Goal: Information Seeking & Learning: Find specific fact

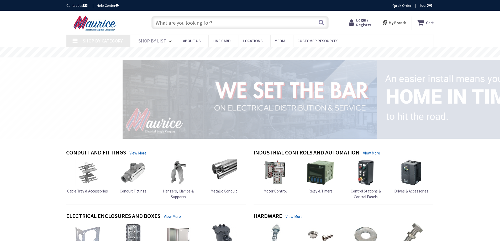
type input "[GEOGRAPHIC_DATA], [GEOGRAPHIC_DATA]"
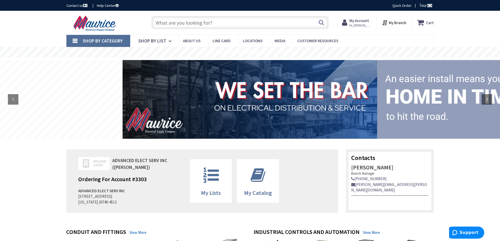
click at [203, 24] on input "text" at bounding box center [239, 22] width 177 height 13
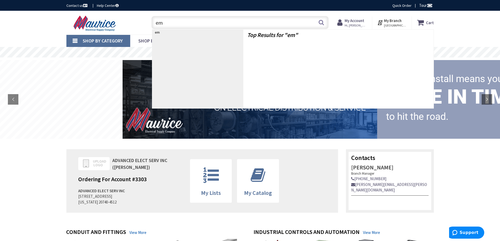
type input "emt"
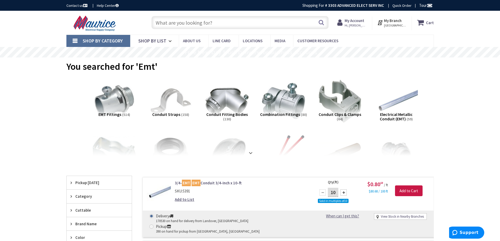
click at [210, 24] on input "text" at bounding box center [239, 22] width 177 height 13
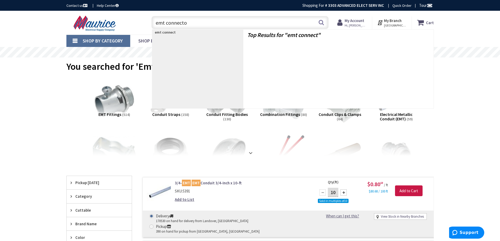
type input "emt connector"
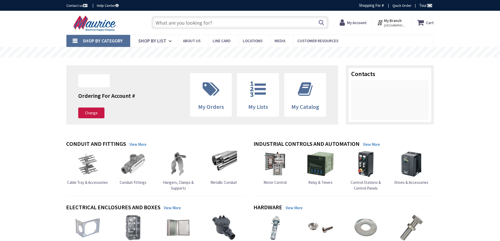
drag, startPoint x: 192, startPoint y: 18, endPoint x: 190, endPoint y: 29, distance: 11.1
click at [191, 21] on input "text" at bounding box center [239, 22] width 177 height 13
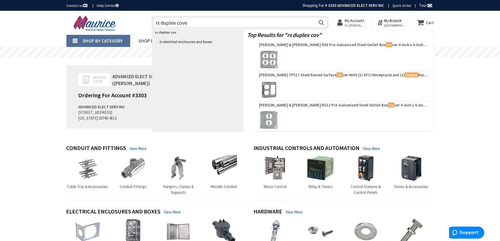
type input "rs duplex cover"
